Goal: Transaction & Acquisition: Book appointment/travel/reservation

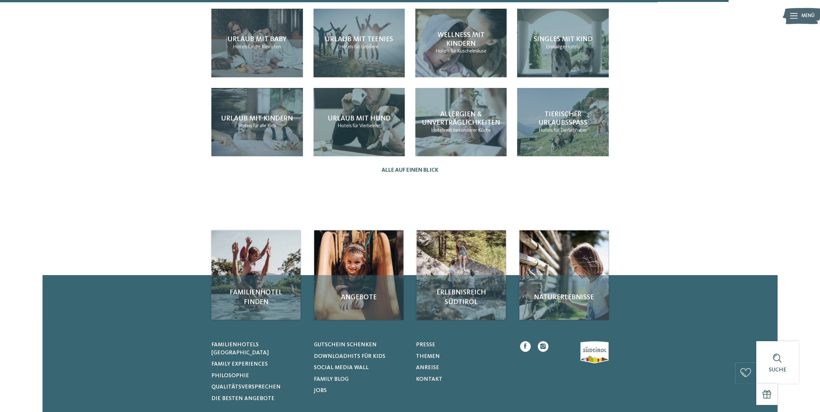
scroll to position [774, 0]
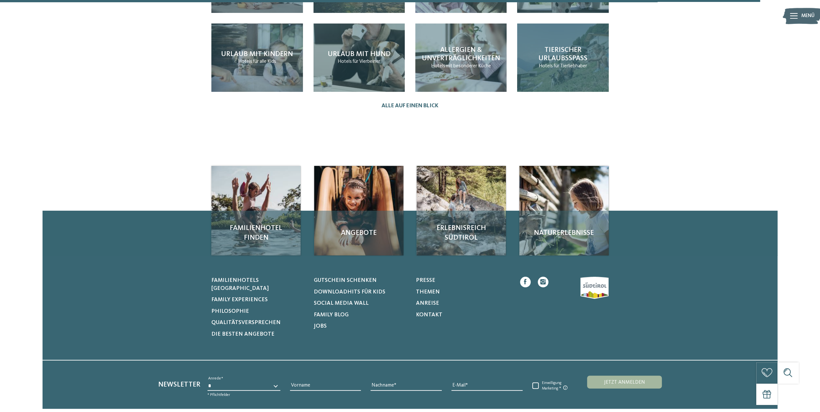
click at [567, 54] on span "Tierischer Urlaubsspaß" at bounding box center [563, 53] width 49 height 15
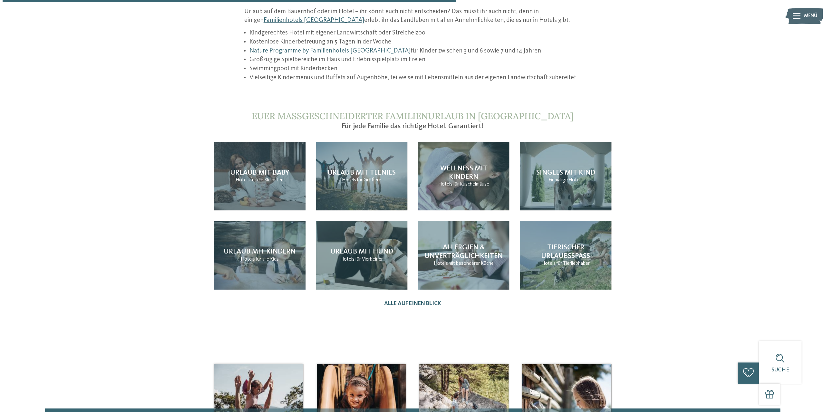
scroll to position [519, 0]
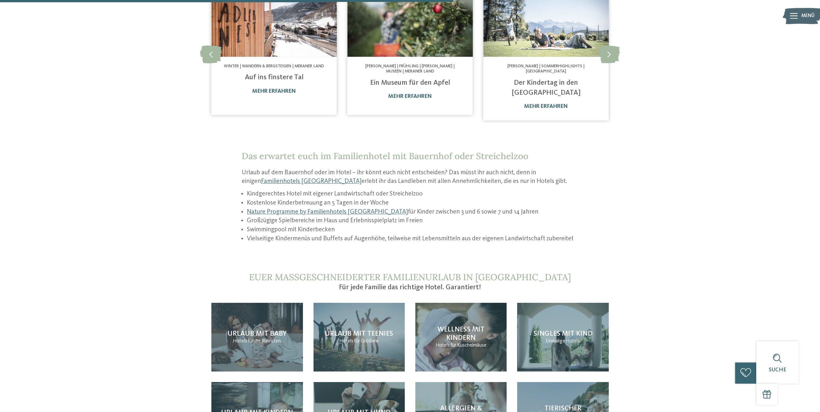
click at [792, 16] on icon at bounding box center [794, 16] width 8 height 6
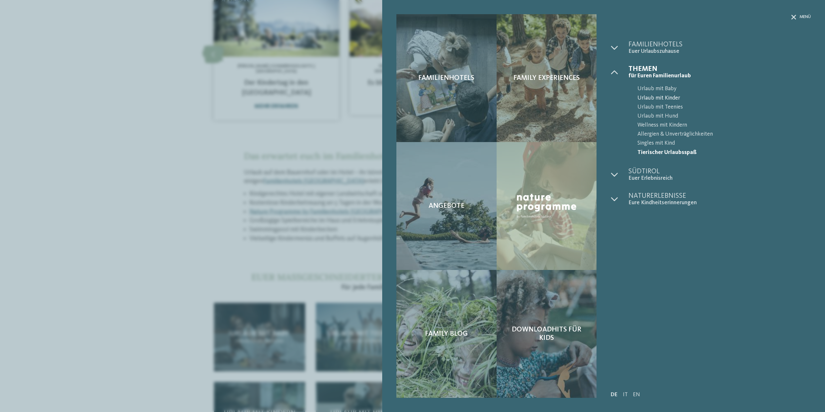
click at [660, 99] on span "Urlaub mit Kinder" at bounding box center [724, 98] width 173 height 9
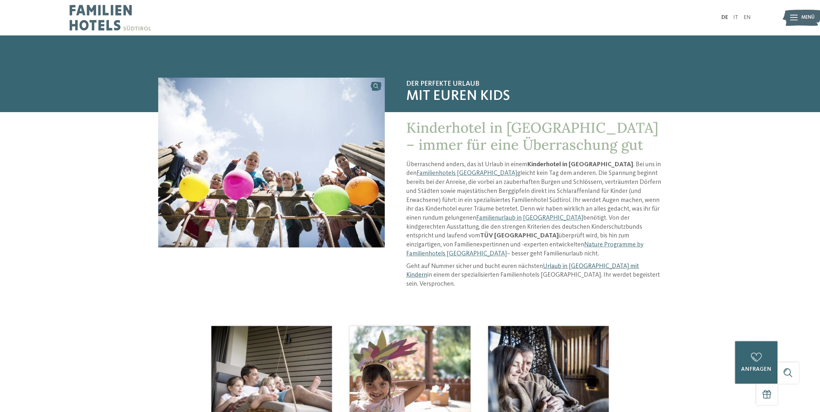
click at [586, 263] on link "Urlaub in [GEOGRAPHIC_DATA] mit Kindern" at bounding box center [522, 270] width 233 height 15
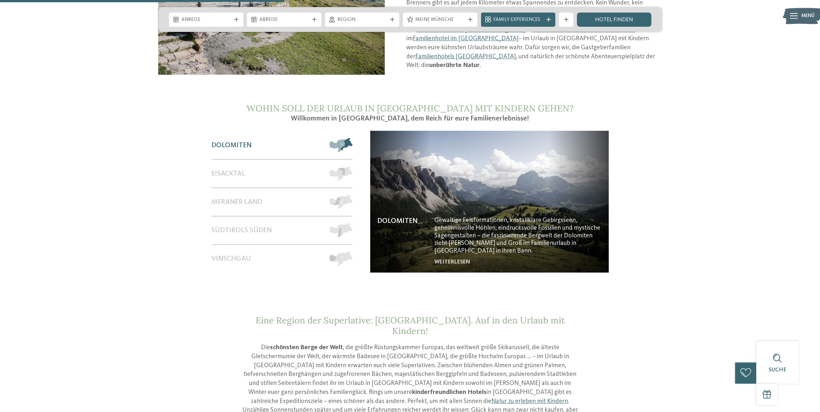
scroll to position [645, 0]
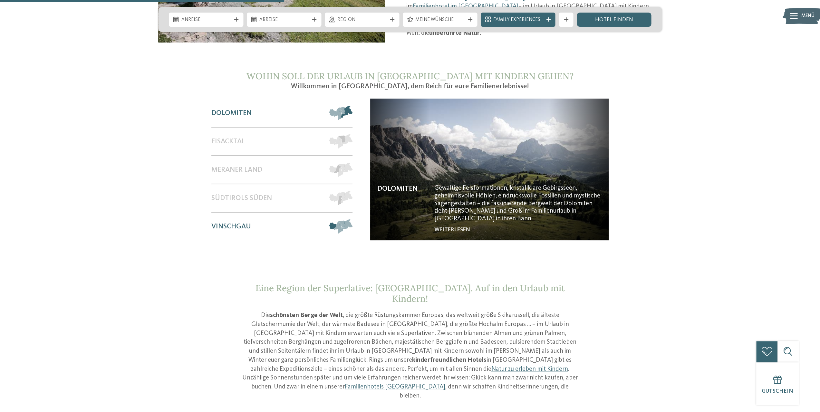
click at [244, 213] on div "Vinschgau" at bounding box center [266, 227] width 111 height 28
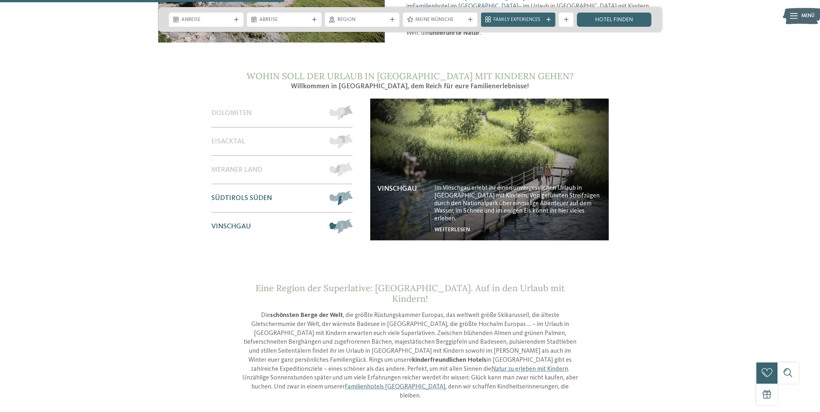
click at [248, 194] on span "Südtirols Süden" at bounding box center [241, 198] width 61 height 8
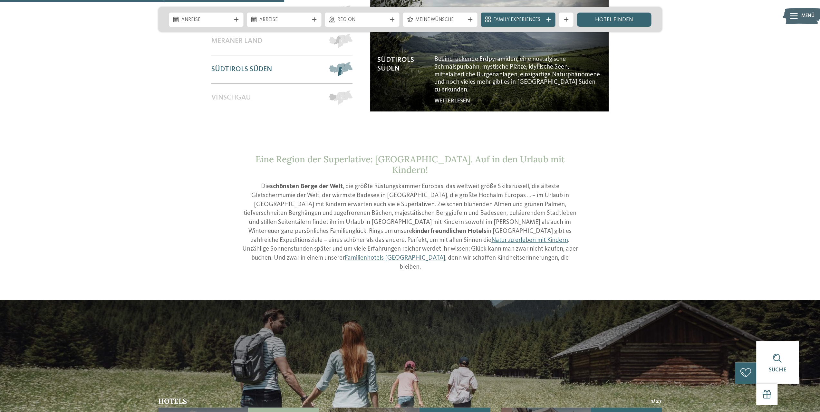
scroll to position [580, 0]
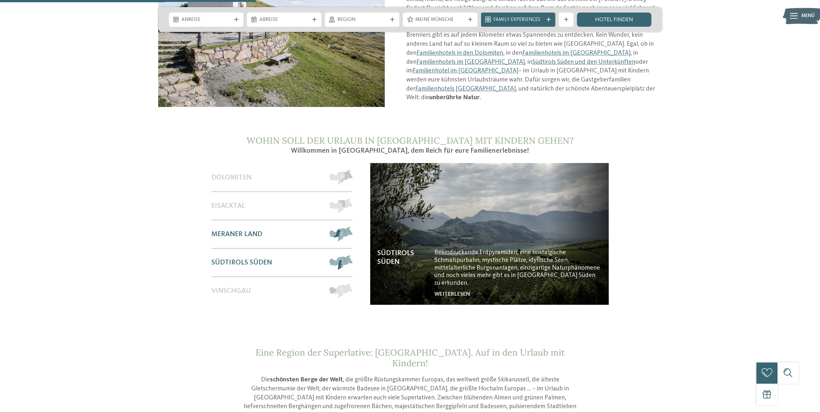
click at [257, 230] on span "Meraner Land" at bounding box center [236, 234] width 51 height 8
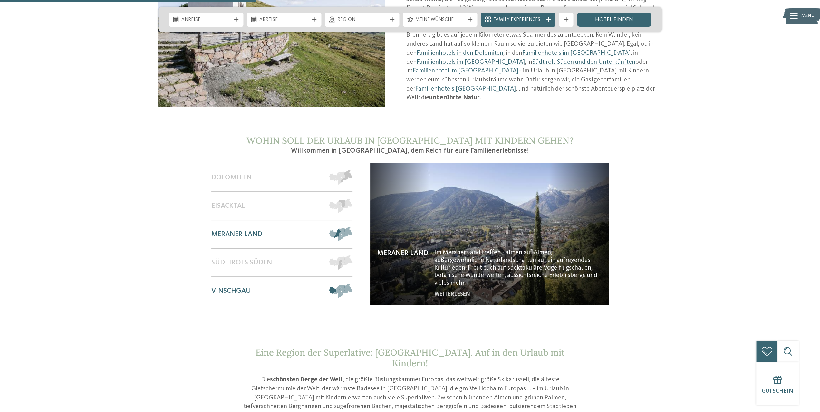
click at [248, 287] on span "Vinschgau" at bounding box center [231, 291] width 40 height 8
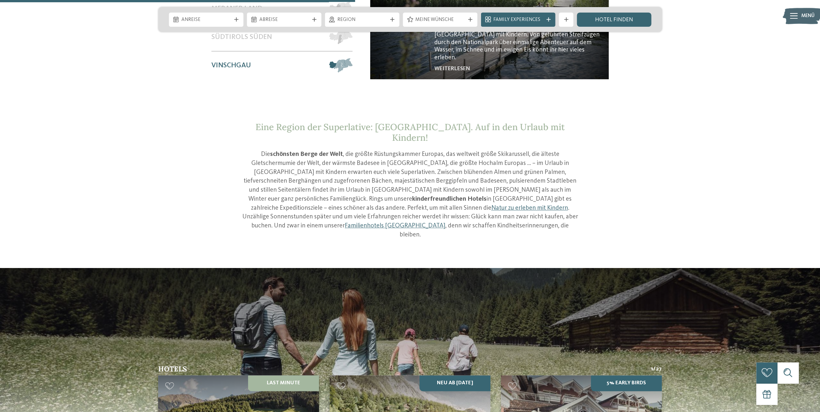
scroll to position [903, 0]
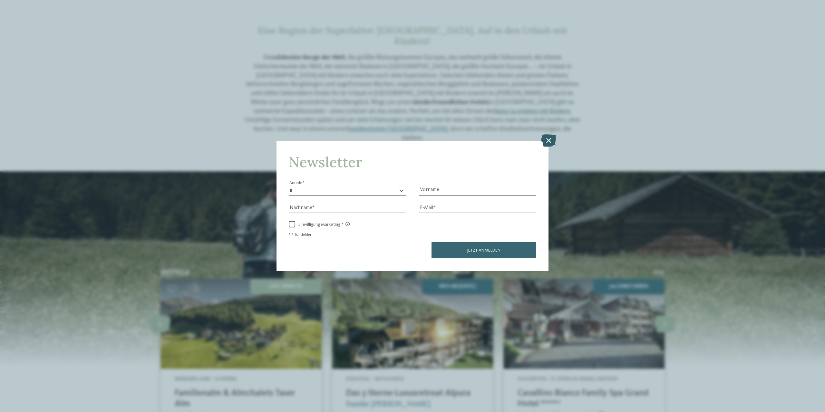
click at [547, 141] on icon at bounding box center [548, 140] width 15 height 12
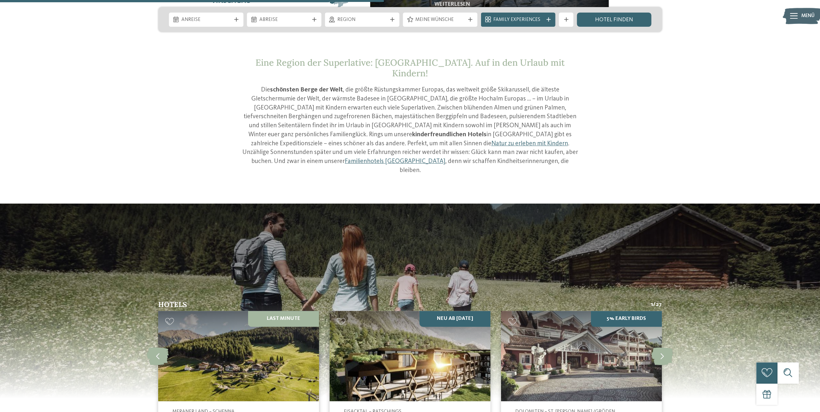
scroll to position [709, 0]
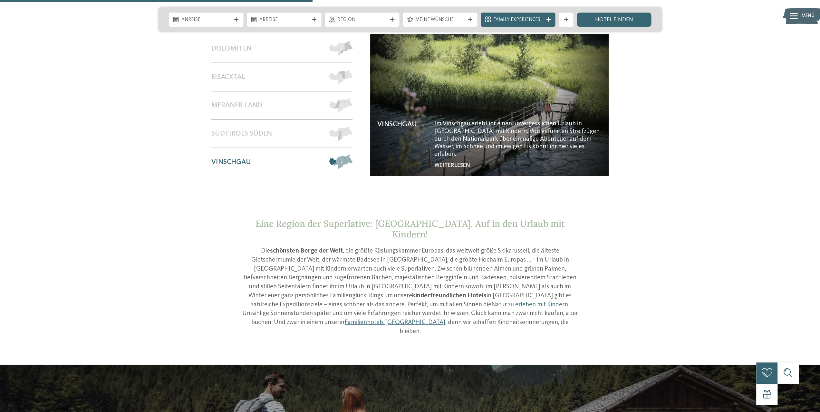
click at [231, 158] on span "Vinschgau" at bounding box center [231, 162] width 40 height 8
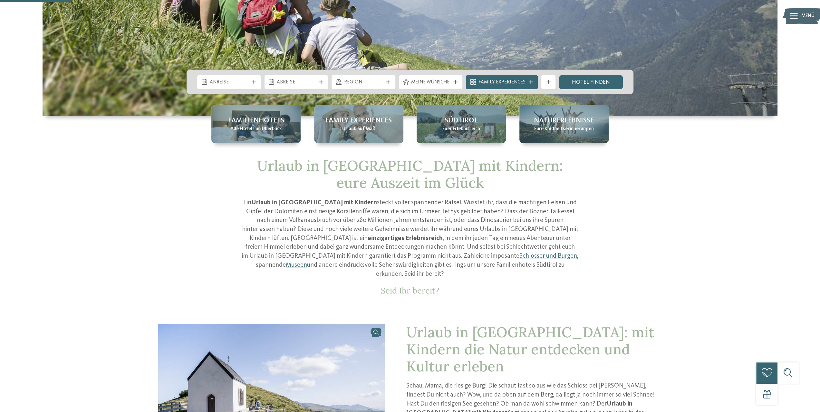
scroll to position [161, 0]
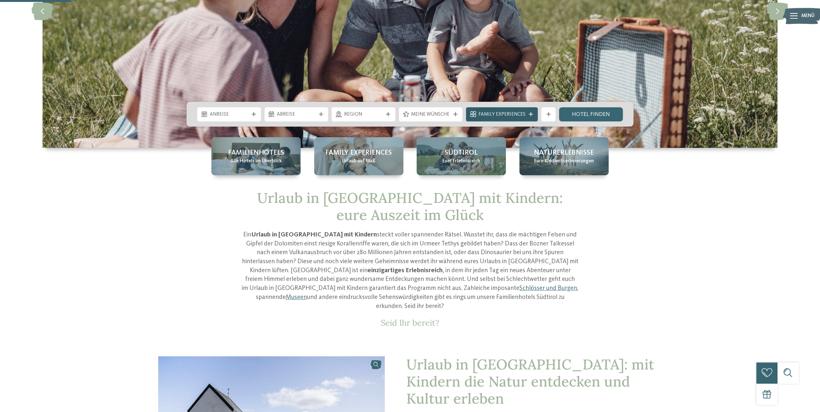
click at [531, 115] on icon at bounding box center [531, 114] width 4 height 4
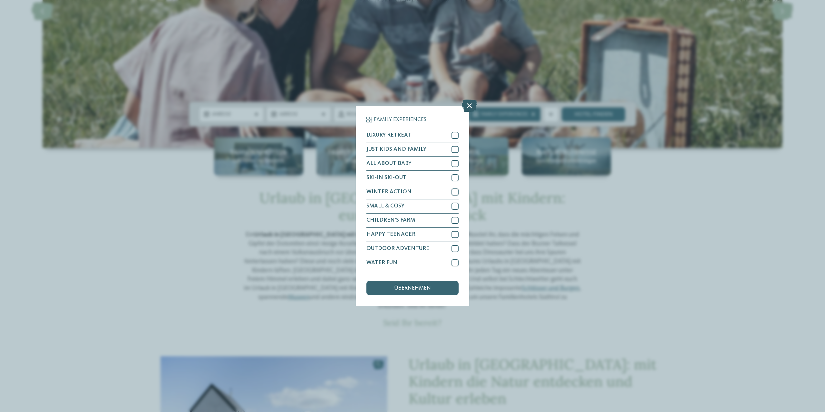
click at [467, 105] on icon at bounding box center [469, 106] width 15 height 12
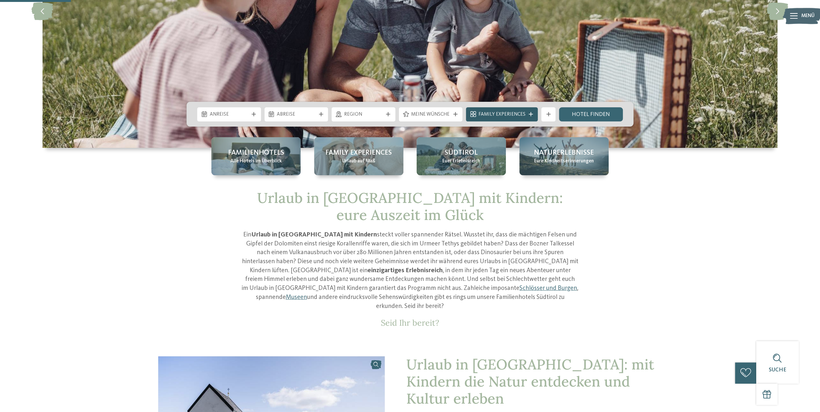
click at [515, 119] on div "Family Experiences" at bounding box center [502, 114] width 72 height 14
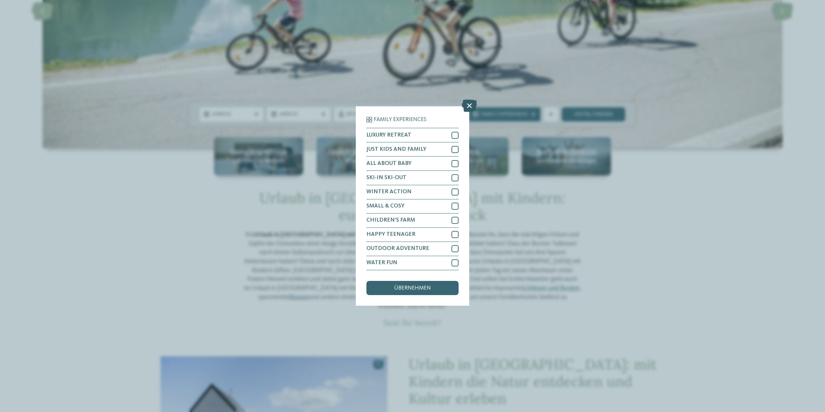
click at [466, 103] on icon at bounding box center [469, 106] width 15 height 12
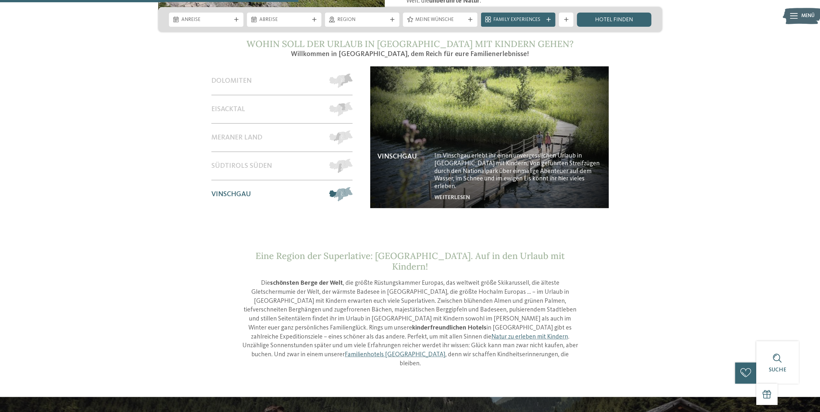
scroll to position [484, 0]
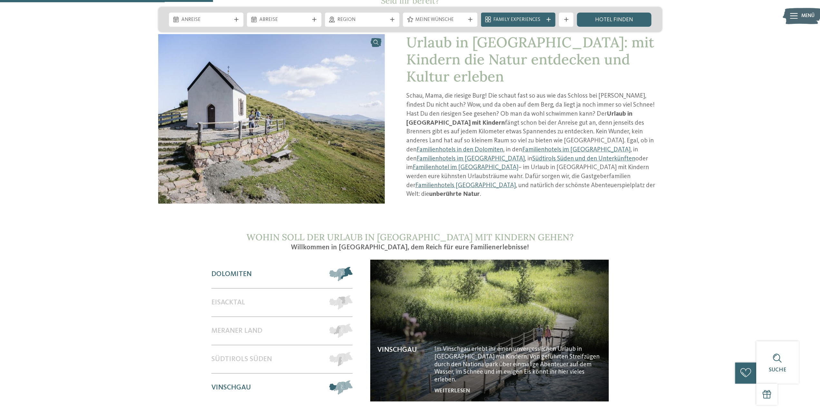
click at [232, 270] on span "Dolomiten" at bounding box center [231, 274] width 40 height 8
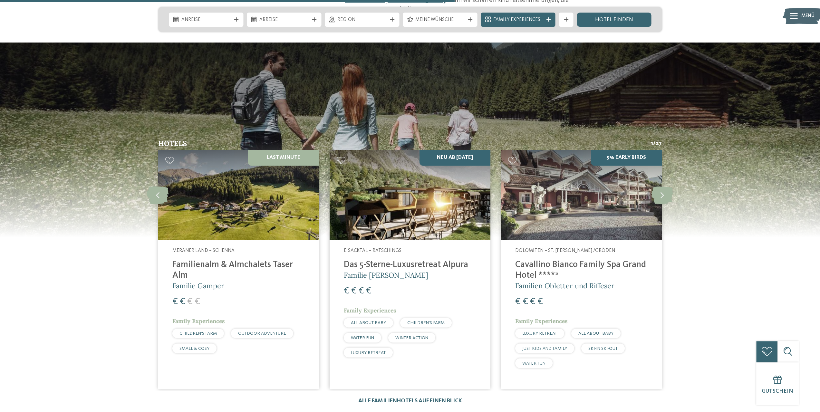
scroll to position [1096, 0]
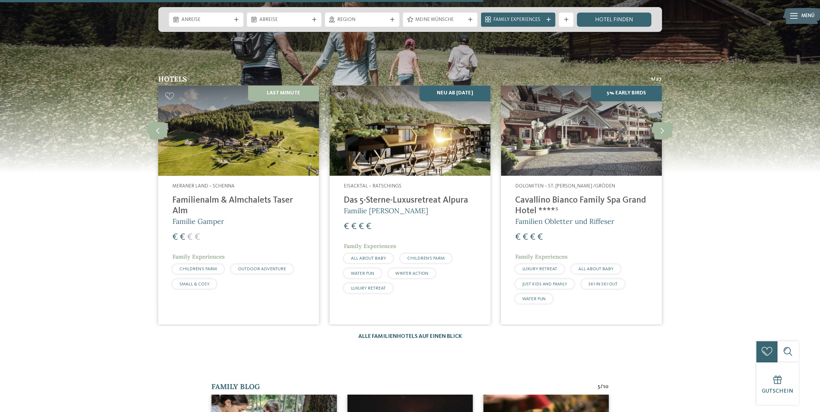
click at [430, 334] on link "Alle Familienhotels auf einen Blick" at bounding box center [410, 336] width 104 height 5
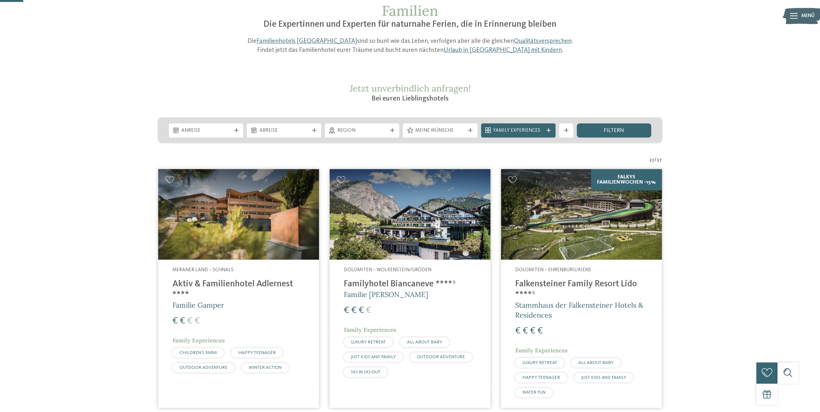
scroll to position [97, 0]
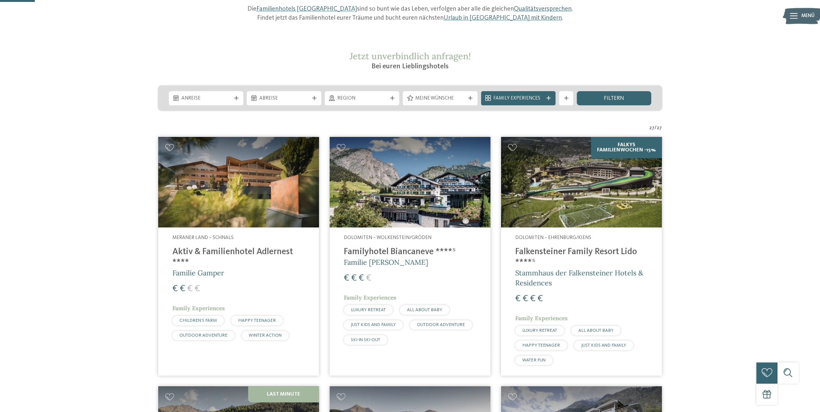
click at [610, 181] on img at bounding box center [581, 182] width 161 height 91
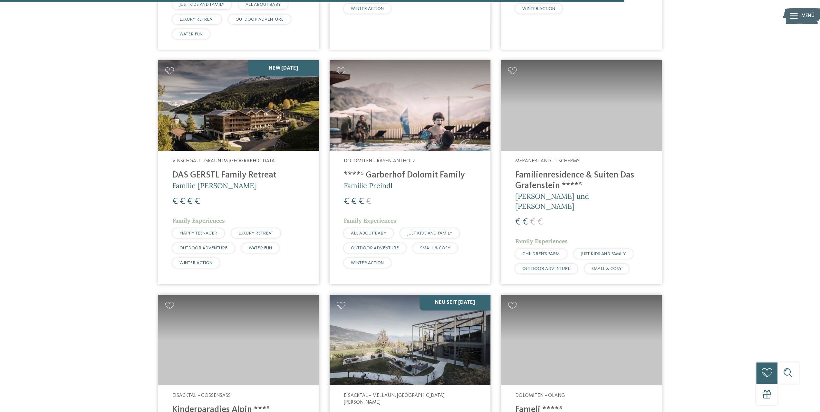
scroll to position [1644, 0]
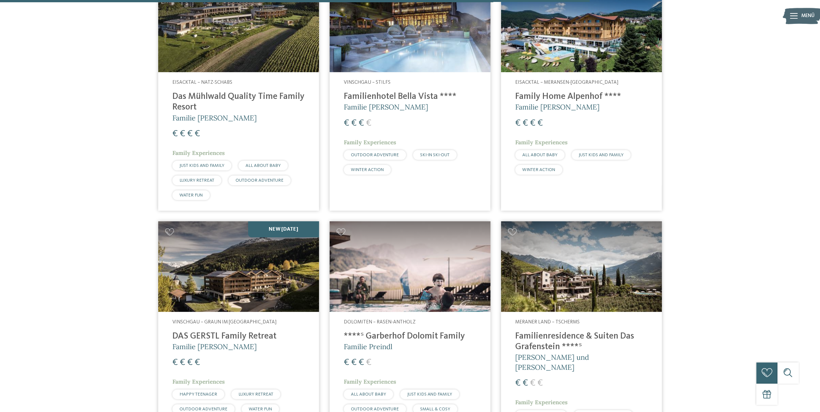
click at [246, 331] on h4 "DAS GERSTL Family Retreat" at bounding box center [238, 336] width 132 height 11
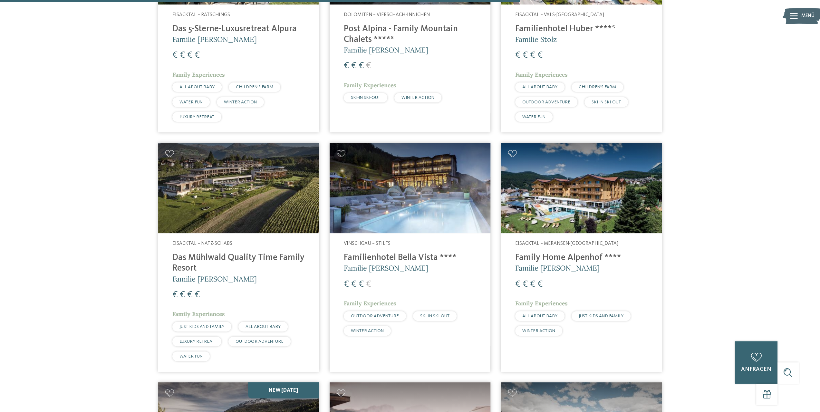
scroll to position [1451, 0]
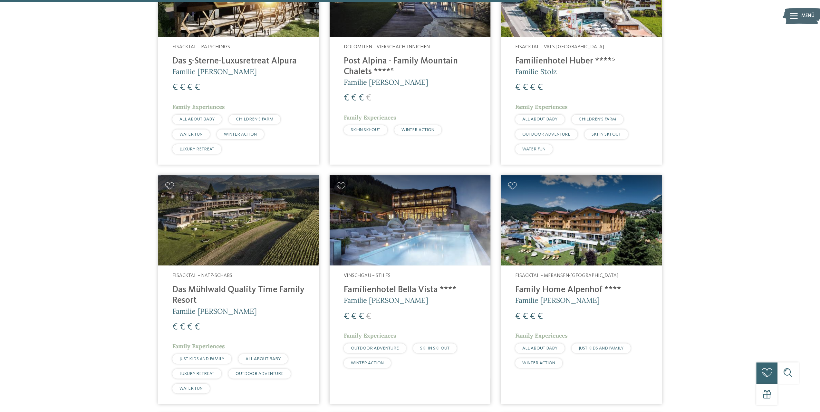
click at [411, 285] on h4 "Familienhotel Bella Vista ****" at bounding box center [410, 290] width 132 height 11
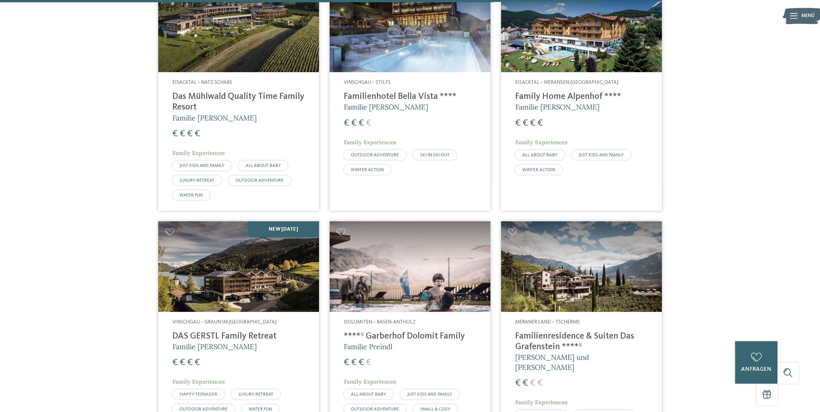
scroll to position [1676, 0]
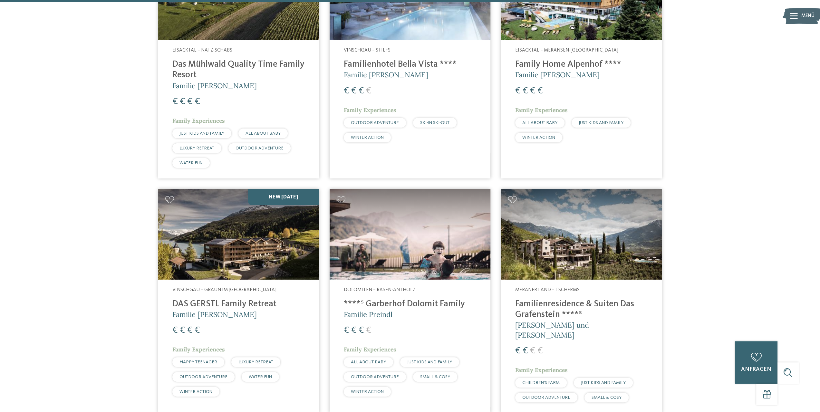
click at [229, 299] on h4 "DAS GERSTL Family Retreat" at bounding box center [238, 304] width 132 height 11
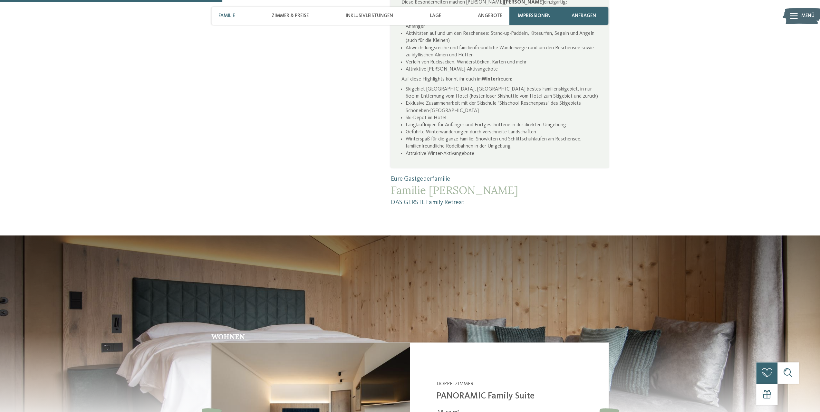
scroll to position [612, 0]
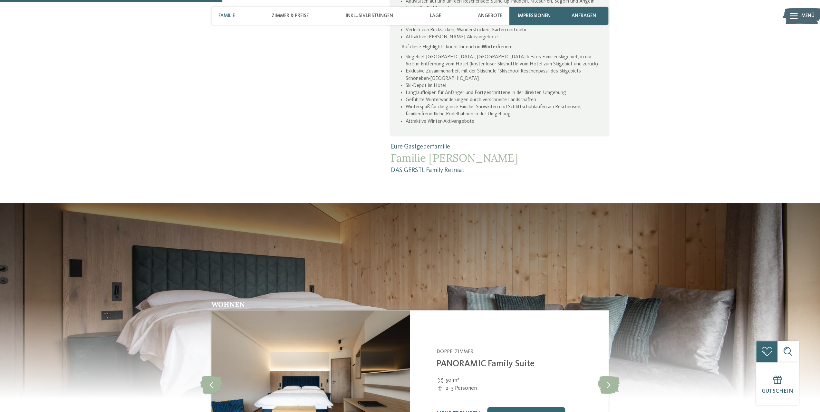
drag, startPoint x: 389, startPoint y: 159, endPoint x: 465, endPoint y: 161, distance: 76.4
copy span "DAS GERSTL Family Retreat"
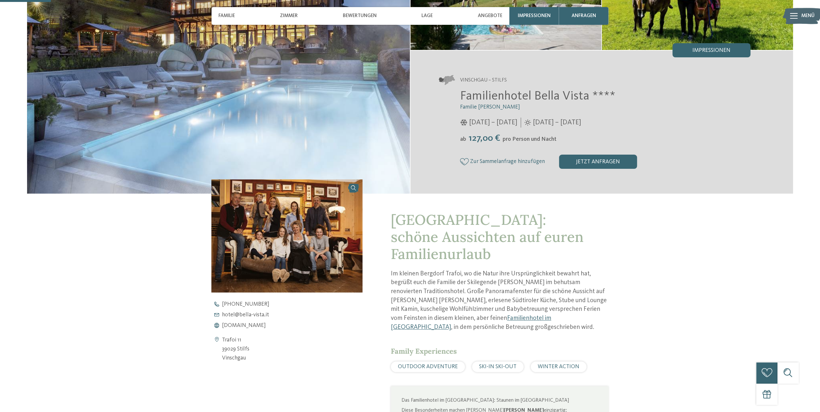
scroll to position [161, 0]
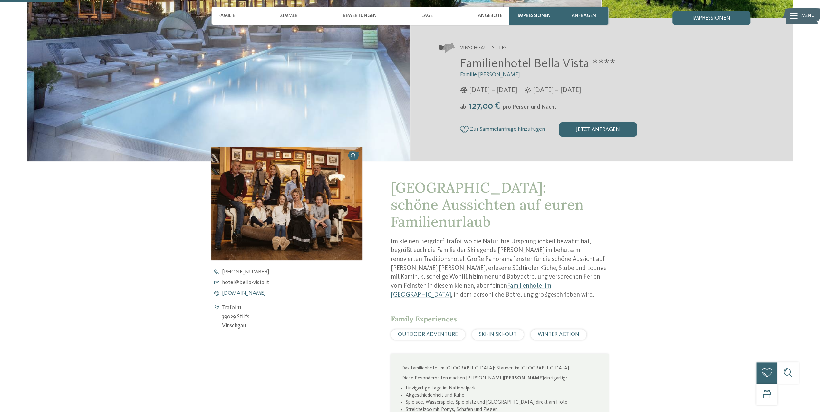
click at [235, 292] on span "www.bella-vista.it" at bounding box center [244, 294] width 44 height 6
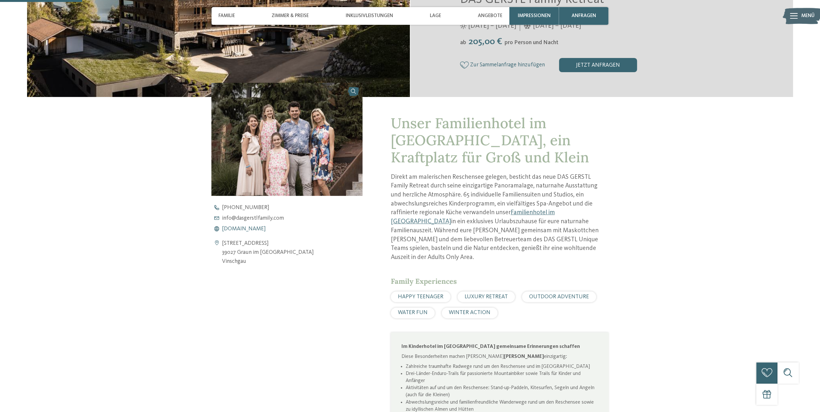
click at [243, 230] on span "[DOMAIN_NAME]" at bounding box center [244, 229] width 44 height 6
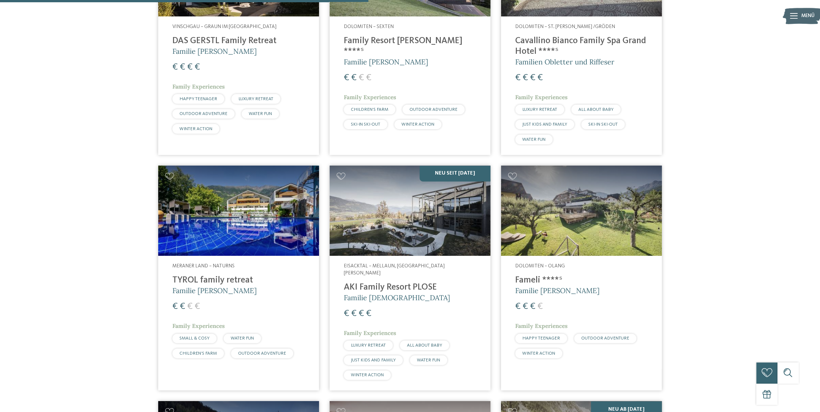
scroll to position [1193, 0]
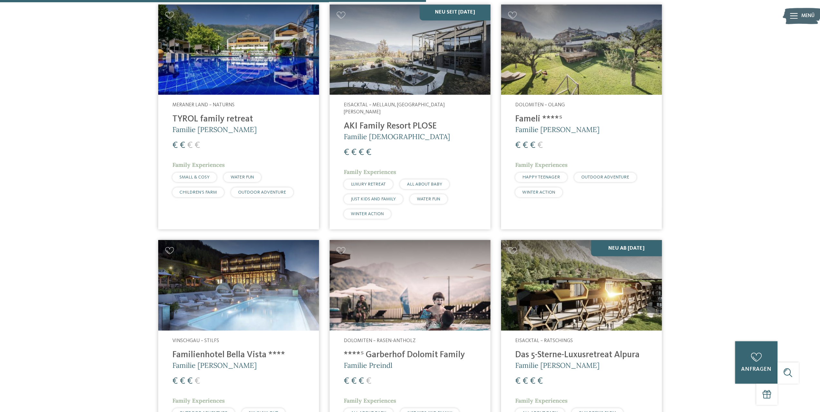
click at [555, 350] on h4 "Das 5-Sterne-Luxusretreat Alpura" at bounding box center [581, 355] width 132 height 11
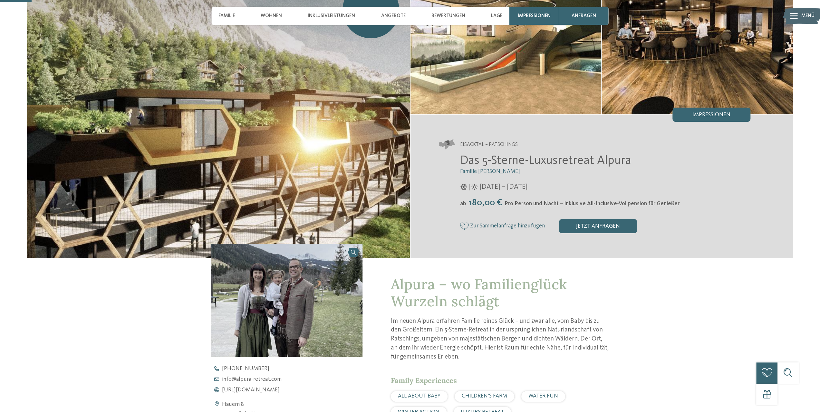
scroll to position [161, 0]
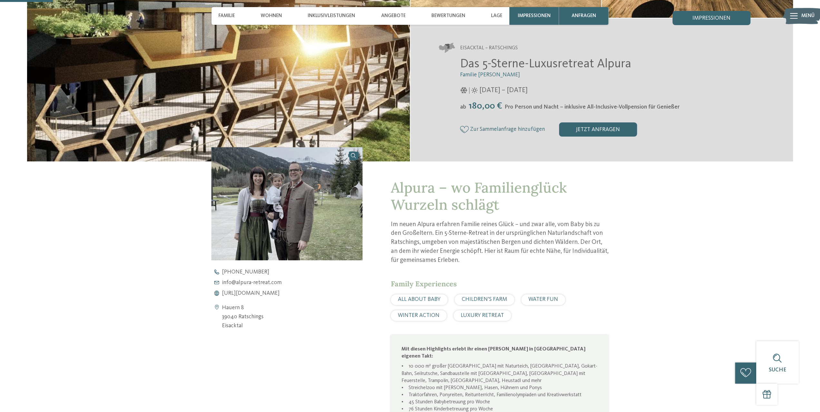
drag, startPoint x: 271, startPoint y: 318, endPoint x: 220, endPoint y: 317, distance: 51.6
click at [220, 317] on div "Hauern 8 39040 Ratschings Eisacktal" at bounding box center [286, 316] width 151 height 27
copy div "Hauern 8 39040 Ratschings"
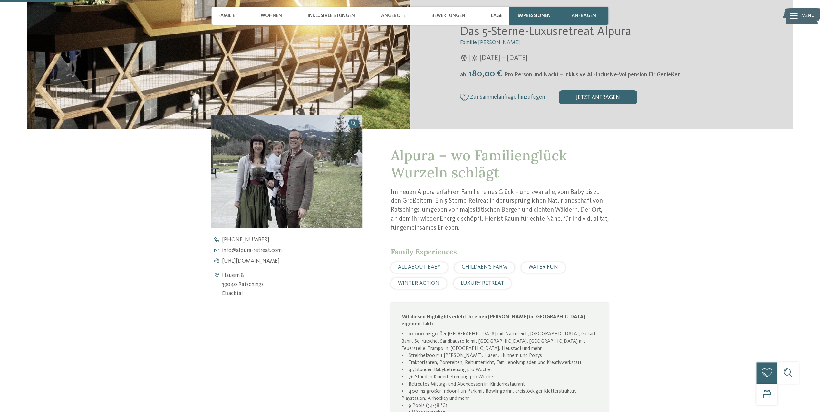
scroll to position [226, 0]
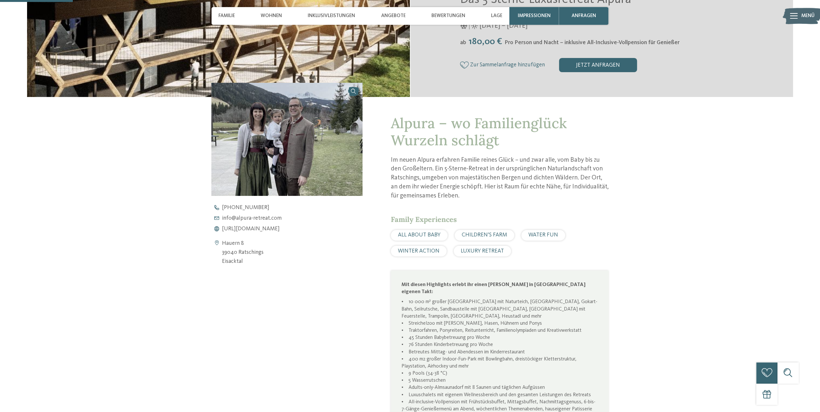
click at [324, 288] on div "Kontaktdaten öffnen Hauern 8 39040 Ratschings Eisacktal +39 0472 659 158 info@ …" at bounding box center [286, 372] width 151 height 579
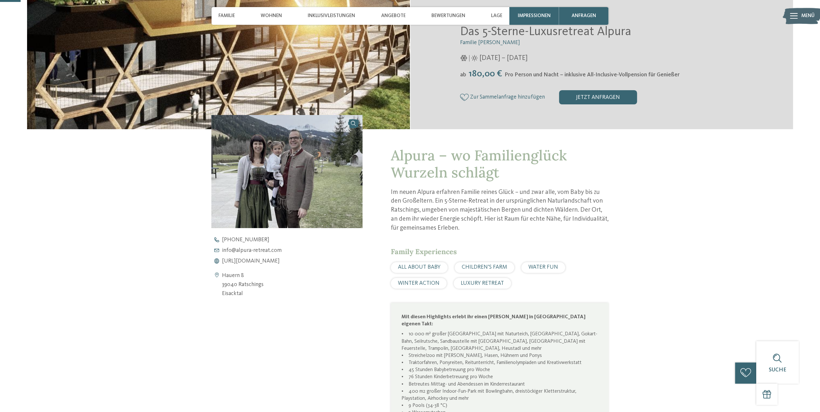
scroll to position [32, 0]
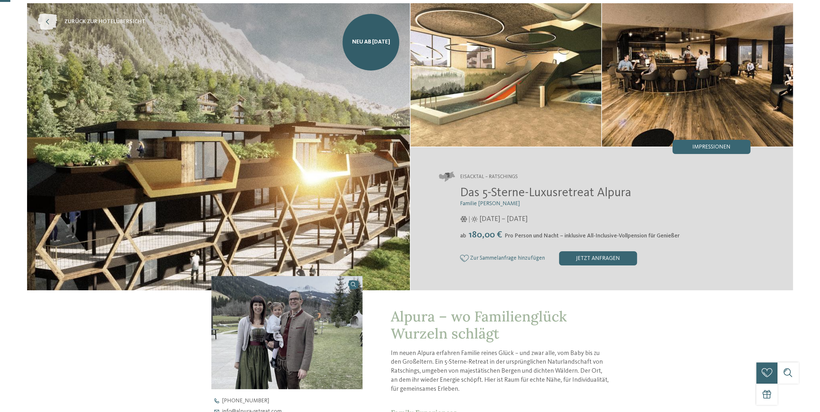
click at [46, 23] on icon at bounding box center [48, 22] width 20 height 16
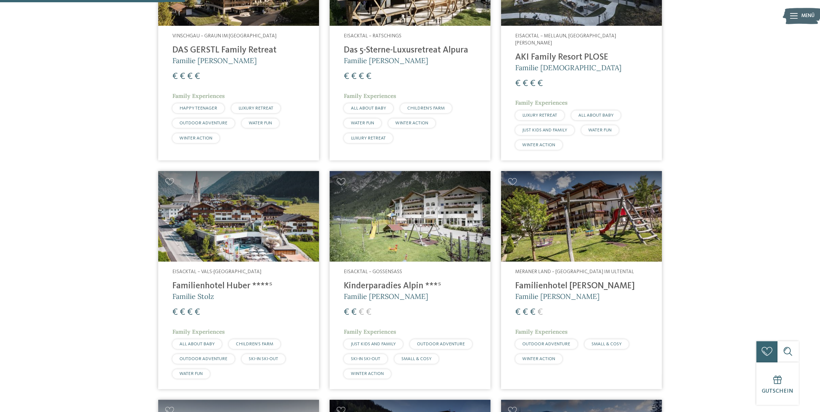
scroll to position [419, 0]
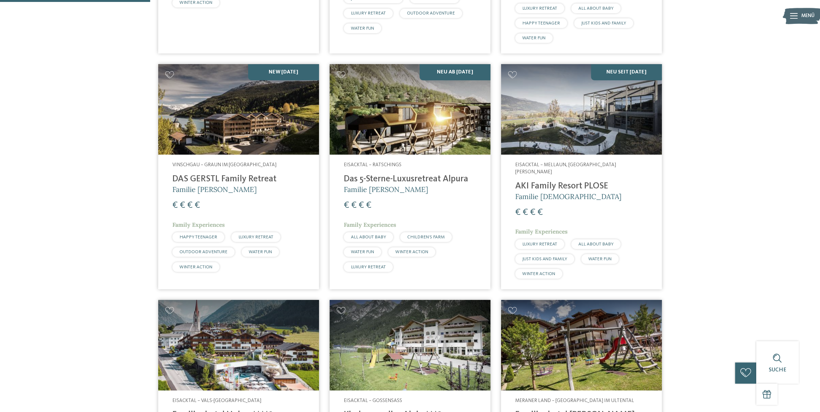
click at [199, 177] on h4 "DAS GERSTL Family Retreat" at bounding box center [238, 179] width 132 height 11
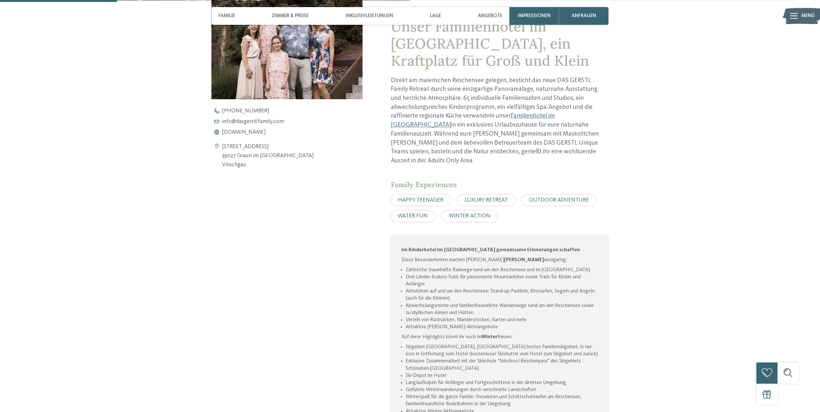
scroll to position [355, 0]
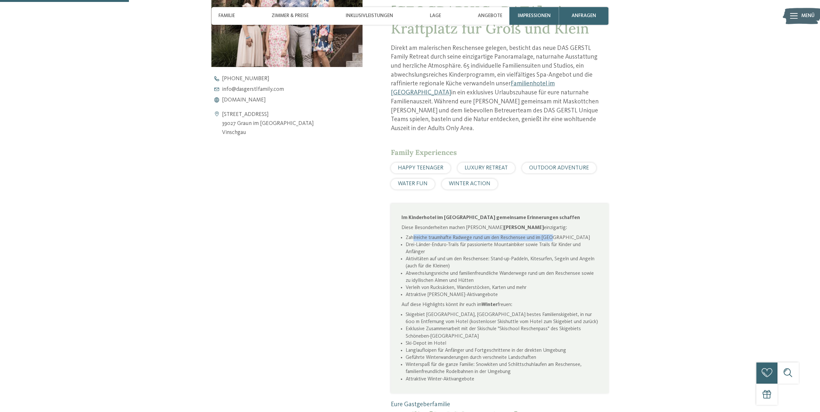
drag, startPoint x: 413, startPoint y: 227, endPoint x: 552, endPoint y: 228, distance: 138.6
click at [552, 234] on li "Zahlreiche traumhafte Radwege rund um den Reschensee und im Vinschgau" at bounding box center [502, 237] width 192 height 7
drag, startPoint x: 419, startPoint y: 238, endPoint x: 555, endPoint y: 234, distance: 135.7
click at [555, 241] on li "Drei-Länder-Enduro-Trails für passionierte Mountainbiker sowie Trails für Kinde…" at bounding box center [502, 248] width 192 height 14
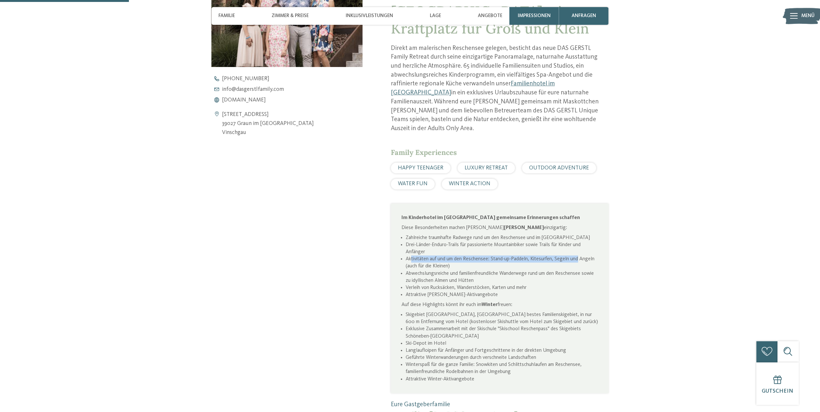
drag, startPoint x: 411, startPoint y: 247, endPoint x: 578, endPoint y: 247, distance: 166.7
click at [578, 256] on li "Aktivitäten auf und um den Reschensee: Stand-up-Paddeln, Kitesurfen, Segeln und…" at bounding box center [502, 263] width 192 height 14
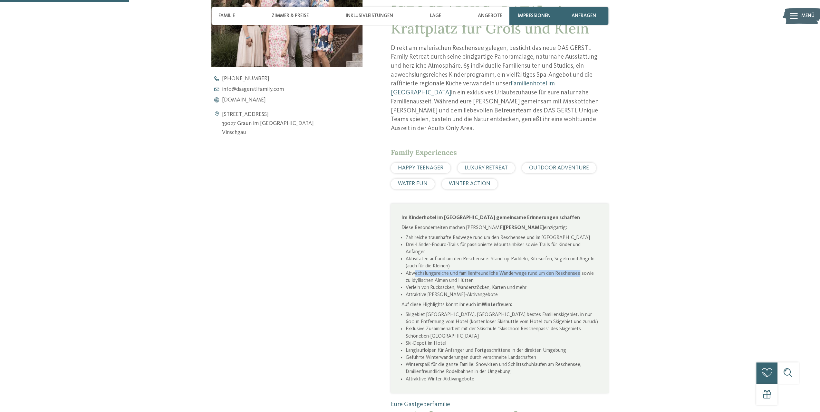
drag, startPoint x: 433, startPoint y: 261, endPoint x: 582, endPoint y: 261, distance: 149.6
click at [582, 270] on li "Abwechslungsreiche und familienfreundliche Wanderwege rund um den Reschensee so…" at bounding box center [502, 277] width 192 height 14
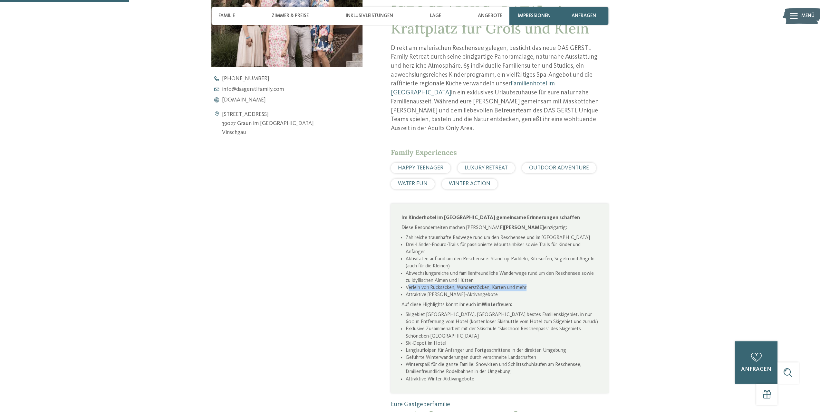
drag, startPoint x: 409, startPoint y: 277, endPoint x: 531, endPoint y: 276, distance: 121.2
click at [531, 284] on li "Verleih von Rucksäcken, Wanderstöcken, Karten und mehr" at bounding box center [502, 287] width 192 height 7
drag, startPoint x: 417, startPoint y: 281, endPoint x: 484, endPoint y: 283, distance: 66.7
click at [481, 291] on li "Attraktive Sommer-Aktivangebote" at bounding box center [502, 294] width 192 height 7
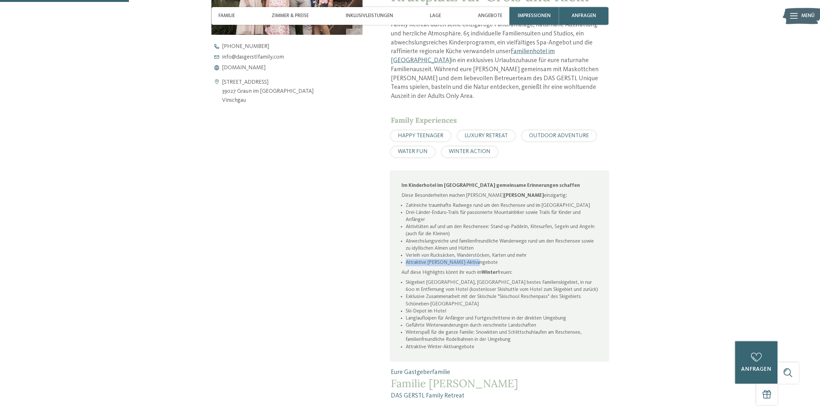
scroll to position [419, 0]
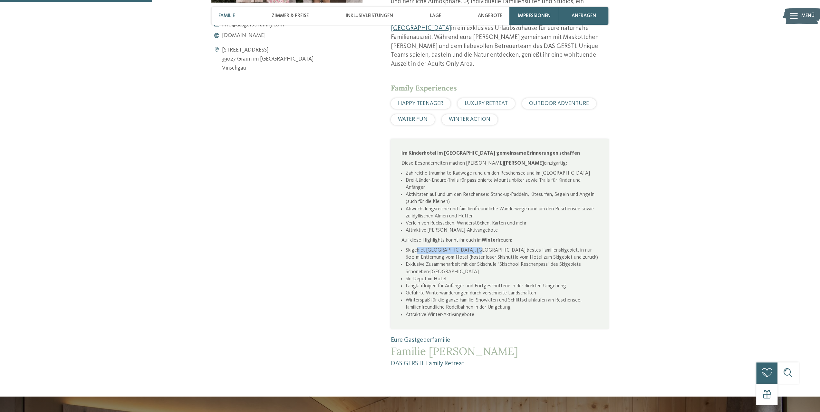
drag, startPoint x: 435, startPoint y: 243, endPoint x: 471, endPoint y: 247, distance: 36.0
click at [475, 247] on li "Skigebiet Schöneben-Haideralm, Südtirols bestes Familienskigebiet, in nur 600 m…" at bounding box center [502, 254] width 192 height 14
drag, startPoint x: 430, startPoint y: 259, endPoint x: 482, endPoint y: 268, distance: 52.7
click at [486, 263] on li "Exklusive Zusammenarbeit mit der Skischule "Skischool Reschenpass" des Skigebie…" at bounding box center [502, 268] width 192 height 14
drag, startPoint x: 475, startPoint y: 275, endPoint x: 488, endPoint y: 275, distance: 12.9
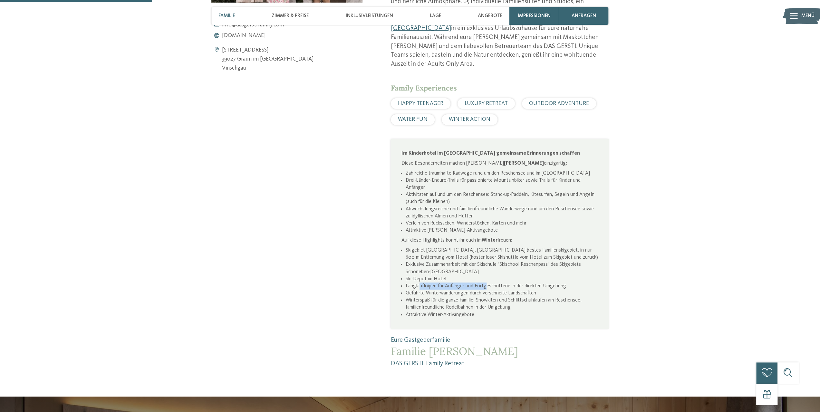
click at [488, 283] on li "Langlaufloipen für Anfänger und Fortgeschrittene in der direkten Umgebung" at bounding box center [502, 286] width 192 height 7
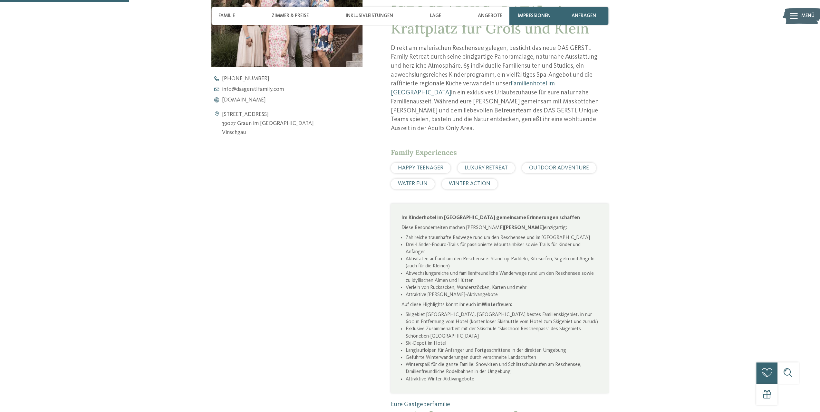
click at [416, 181] on span "WATER FUN" at bounding box center [413, 183] width 30 height 5
click at [415, 165] on span "HAPPY TEENAGER" at bounding box center [420, 167] width 45 height 5
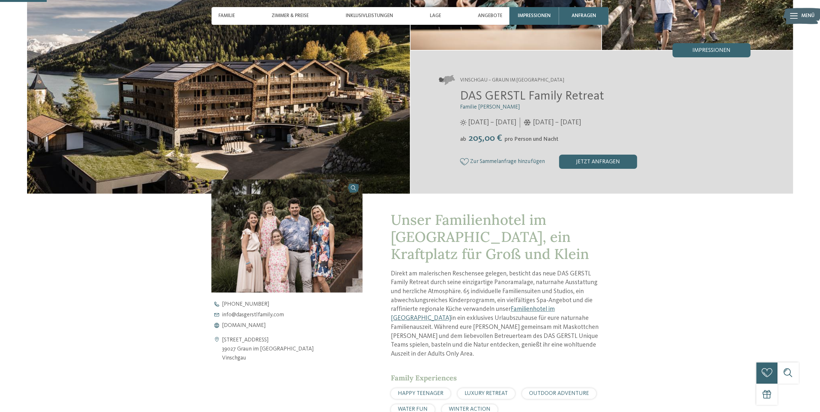
scroll to position [32, 0]
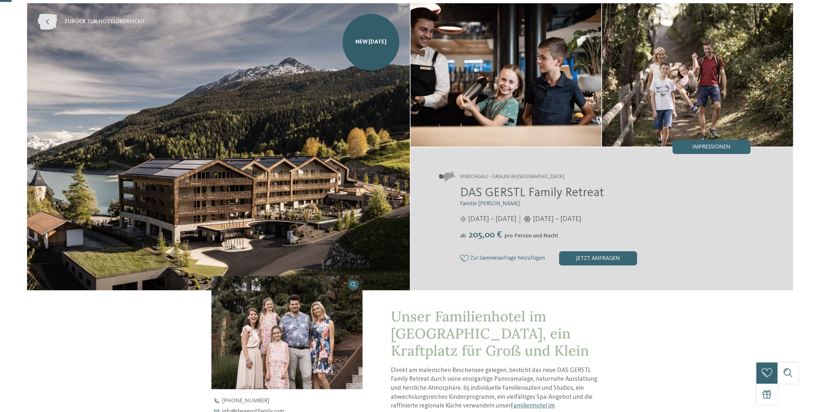
click at [46, 21] on icon at bounding box center [48, 22] width 20 height 16
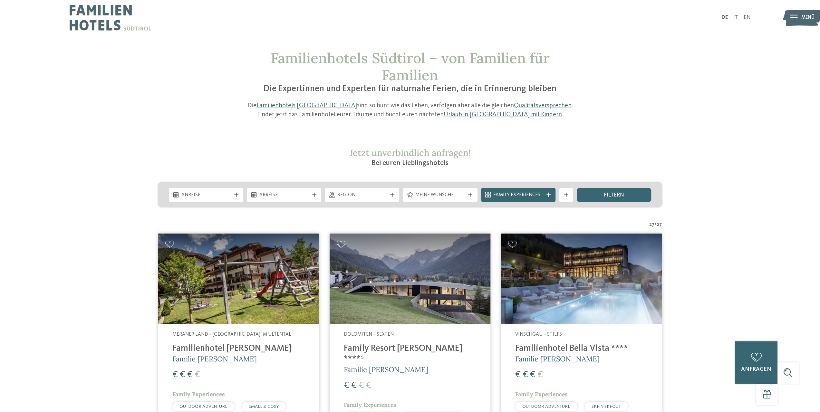
scroll to position [32, 0]
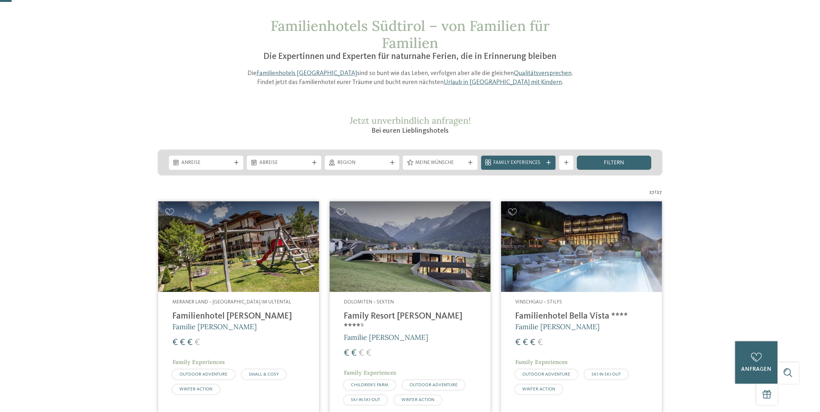
click at [217, 315] on h4 "Familienhotel [PERSON_NAME]" at bounding box center [238, 316] width 132 height 11
click at [384, 161] on span "Region" at bounding box center [363, 163] width 50 height 7
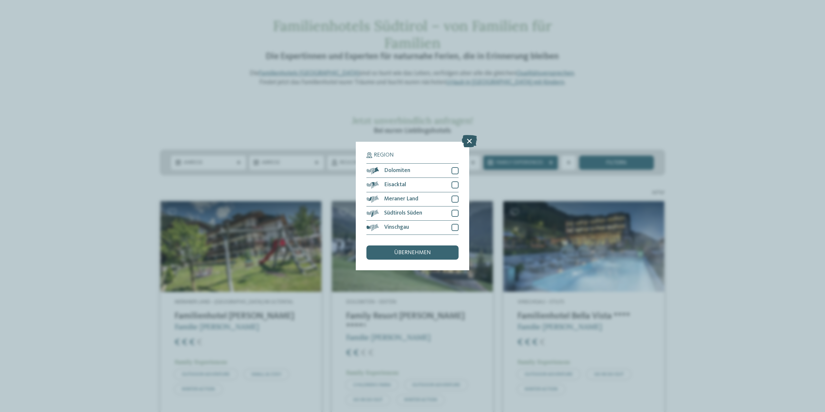
click at [468, 140] on icon at bounding box center [469, 141] width 15 height 12
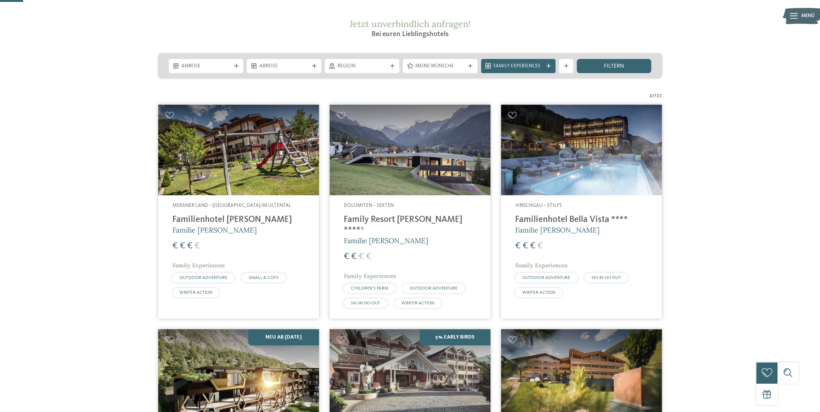
scroll to position [0, 0]
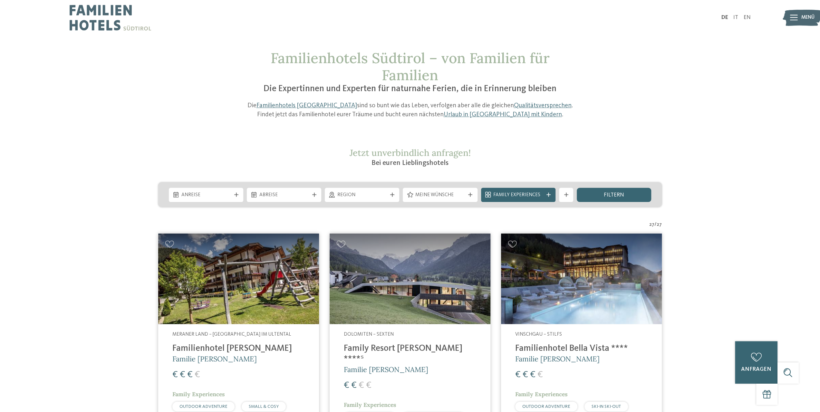
click at [796, 17] on icon at bounding box center [794, 18] width 8 height 6
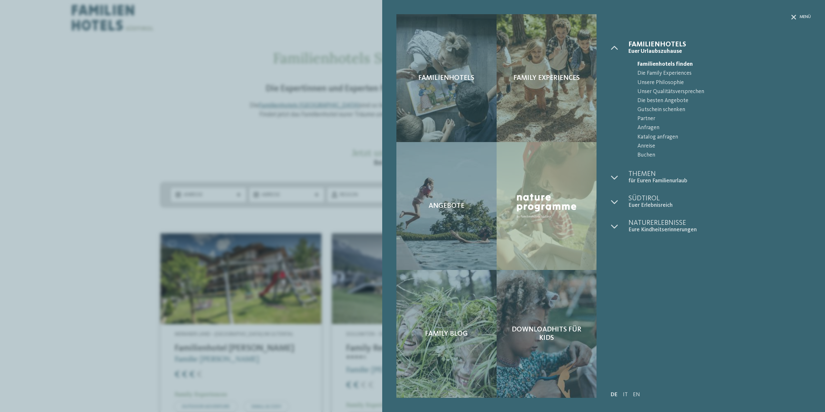
click at [796, 17] on div "Menü" at bounding box center [801, 17] width 20 height 6
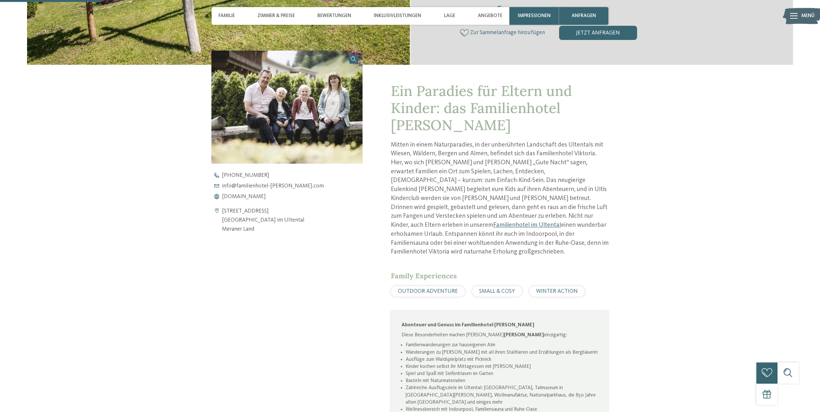
scroll to position [290, 0]
